Goal: Use online tool/utility: Utilize a website feature to perform a specific function

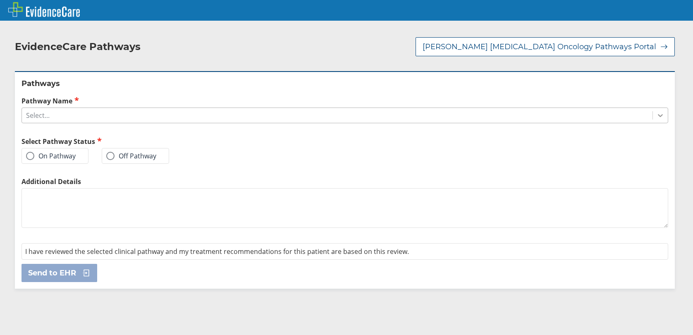
click at [656, 113] on icon at bounding box center [660, 115] width 8 height 8
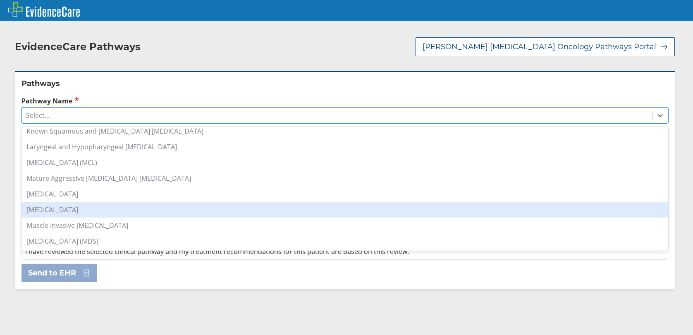
scroll to position [579, 0]
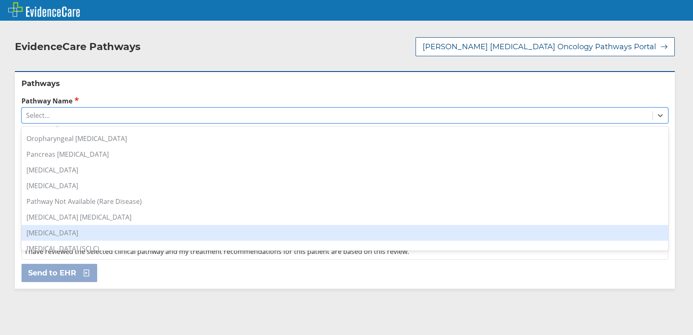
click at [79, 230] on div "[MEDICAL_DATA]" at bounding box center [344, 233] width 646 height 16
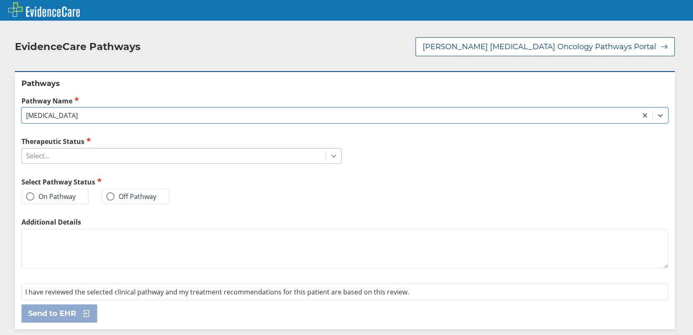
drag, startPoint x: 324, startPoint y: 154, endPoint x: 312, endPoint y: 159, distance: 13.0
click at [326, 154] on div at bounding box center [333, 155] width 15 height 15
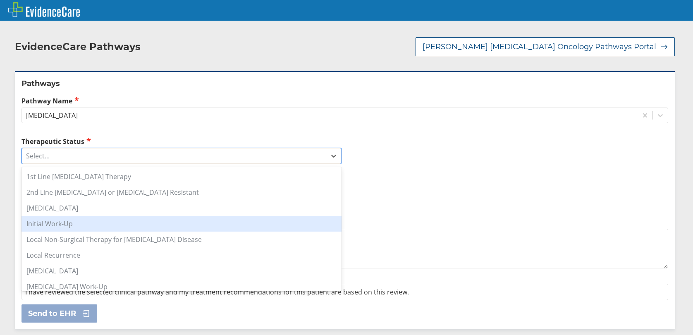
scroll to position [83, 0]
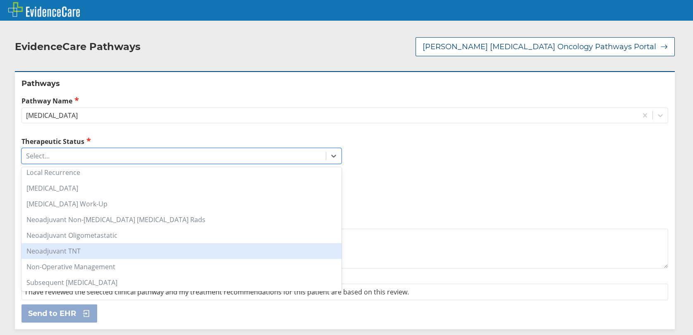
click at [72, 255] on div "Neoadjuvant TNT" at bounding box center [181, 251] width 320 height 16
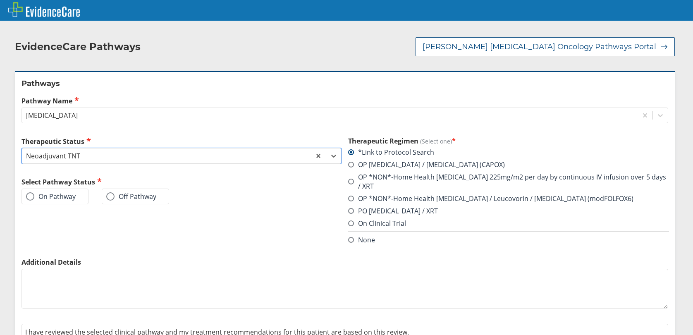
click at [33, 196] on span at bounding box center [30, 196] width 8 height 8
click at [0, 0] on input "On Pathway" at bounding box center [0, 0] width 0 height 0
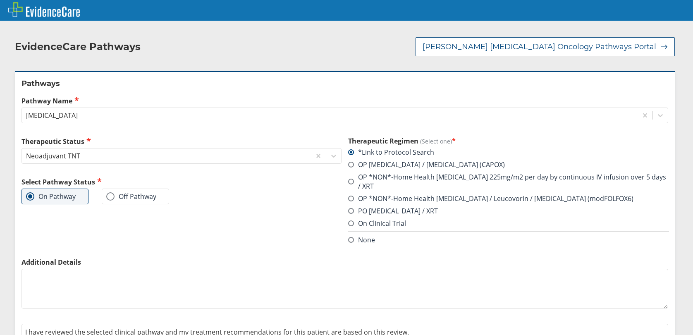
scroll to position [38, 0]
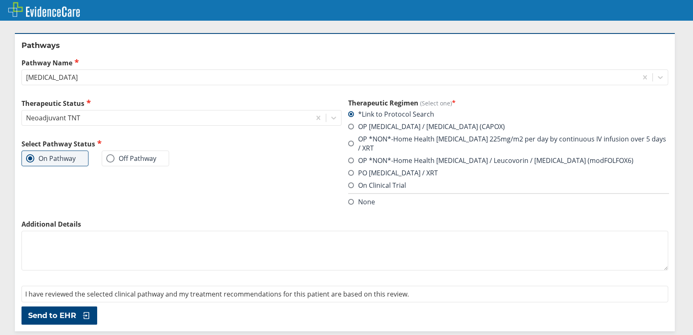
click at [349, 161] on span at bounding box center [351, 160] width 6 height 6
click at [0, 0] on input "OP *NON*-Home Health [MEDICAL_DATA] / Leucovorin / [MEDICAL_DATA] (modFOLFOX6)" at bounding box center [0, 0] width 0 height 0
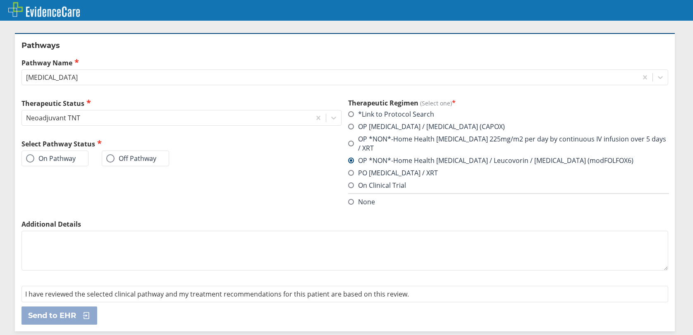
click at [31, 161] on span at bounding box center [30, 158] width 8 height 8
click at [0, 0] on input "On Pathway" at bounding box center [0, 0] width 0 height 0
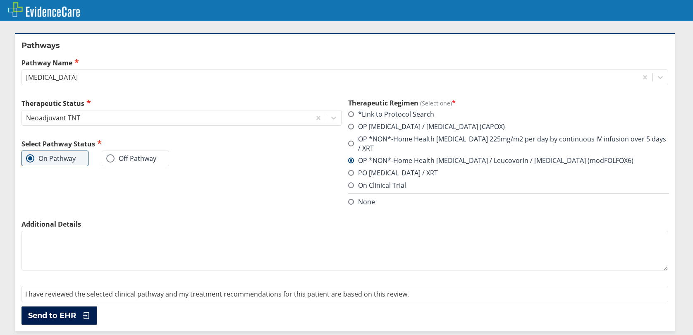
click at [49, 311] on span "Send to EHR" at bounding box center [52, 315] width 48 height 10
